Goal: Complete Application Form: Complete application form

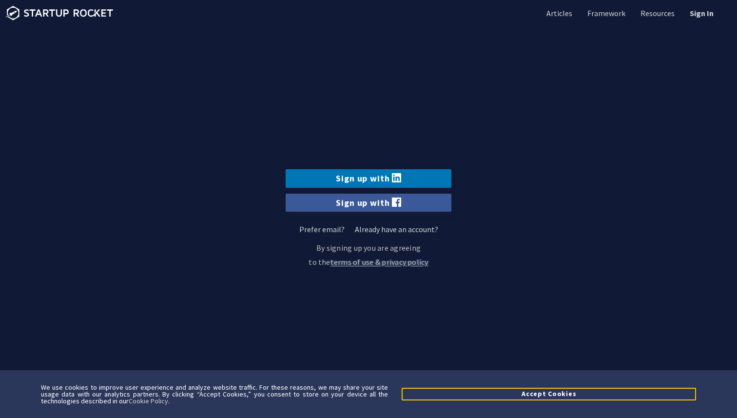
click at [523, 395] on button "Accept Cookies" at bounding box center [549, 394] width 295 height 12
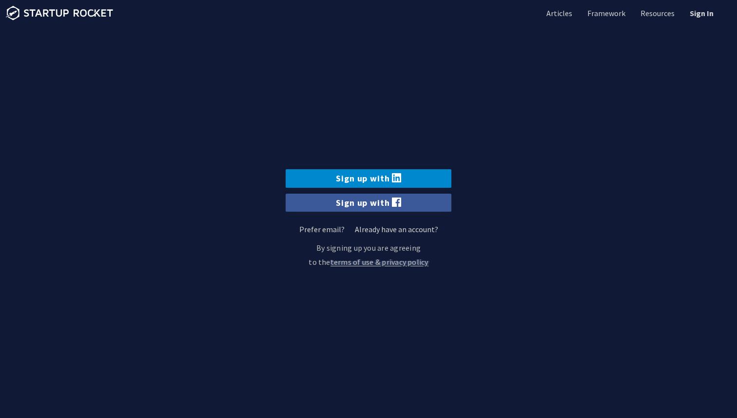
click at [371, 178] on link "Sign up with" at bounding box center [369, 178] width 166 height 18
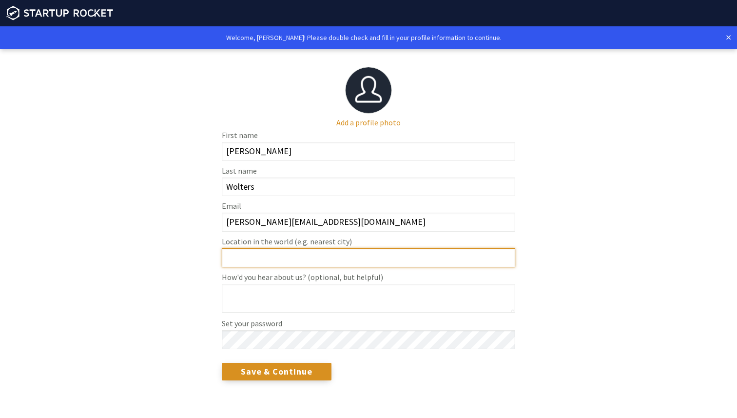
click at [277, 262] on input "Location in the world (e.g. nearest city)" at bounding box center [369, 257] width 294 height 19
type input "Denver"
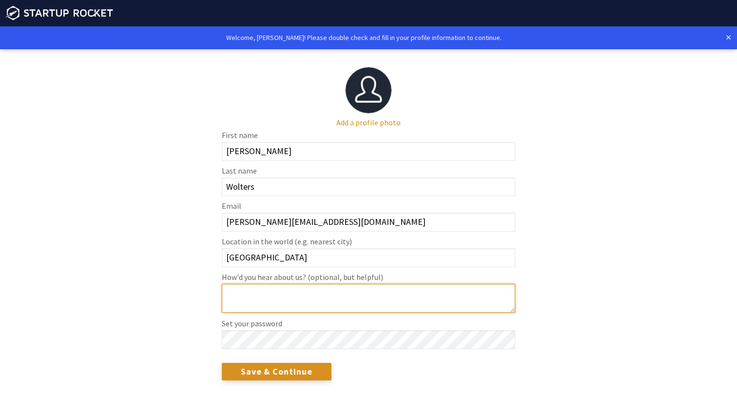
click at [275, 297] on textarea "How'd you hear about us? (optional, but helpful)" at bounding box center [369, 298] width 294 height 29
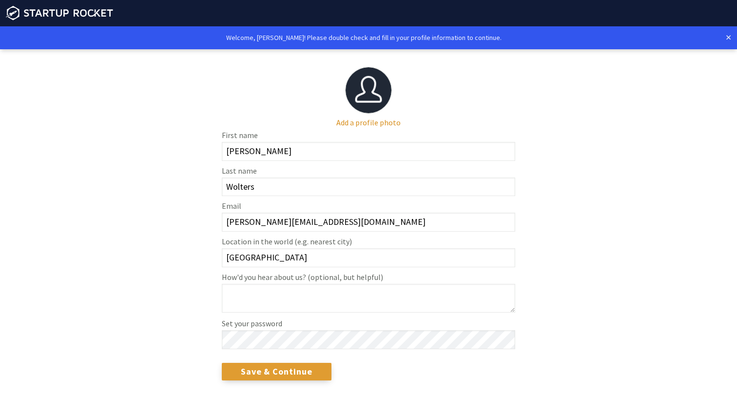
click at [281, 373] on input "Save & Continue" at bounding box center [277, 372] width 110 height 18
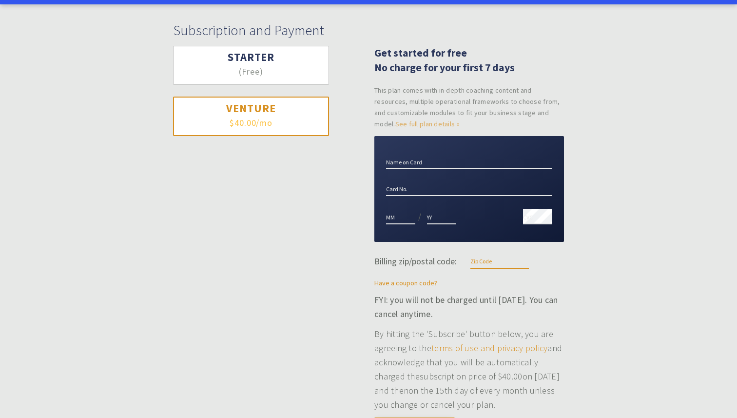
scroll to position [86, 0]
